Goal: Find specific page/section: Find specific page/section

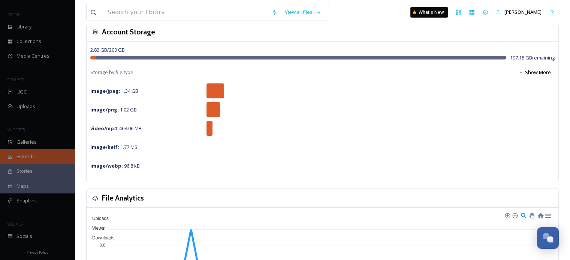
scroll to position [75, 0]
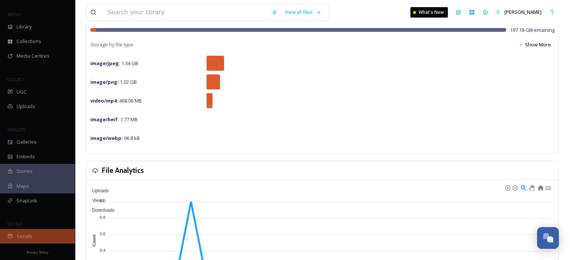
click at [26, 233] on span "Socials" at bounding box center [24, 236] width 16 height 7
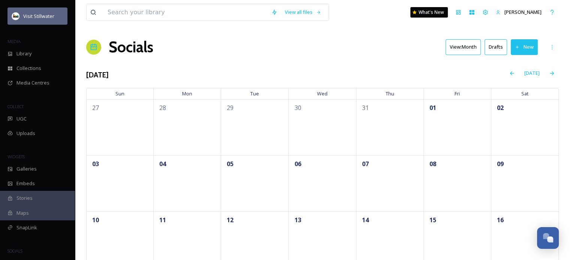
click at [34, 15] on span "Visit Stillwater" at bounding box center [38, 16] width 31 height 7
click at [19, 13] on div at bounding box center [16, 16] width 8 height 8
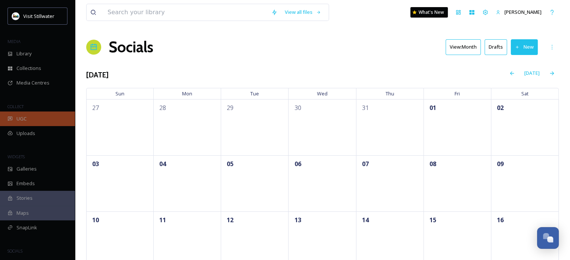
click at [24, 118] on span "UGC" at bounding box center [21, 118] width 10 height 7
